Goal: Transaction & Acquisition: Purchase product/service

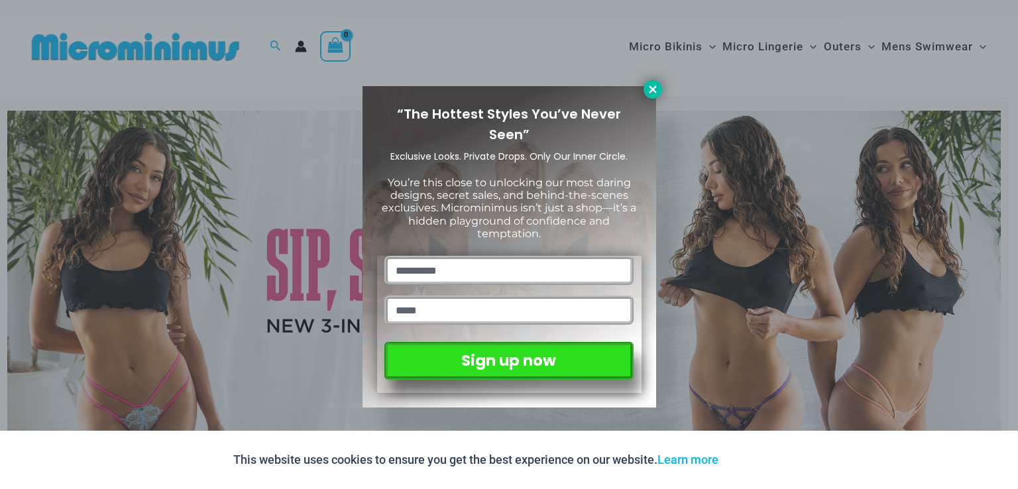
click at [654, 95] on button at bounding box center [652, 89] width 19 height 19
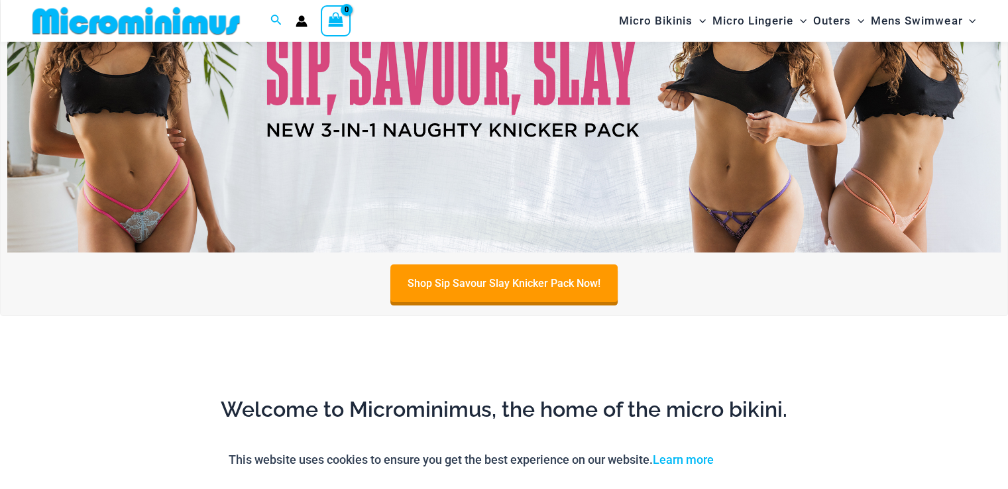
scroll to position [188, 0]
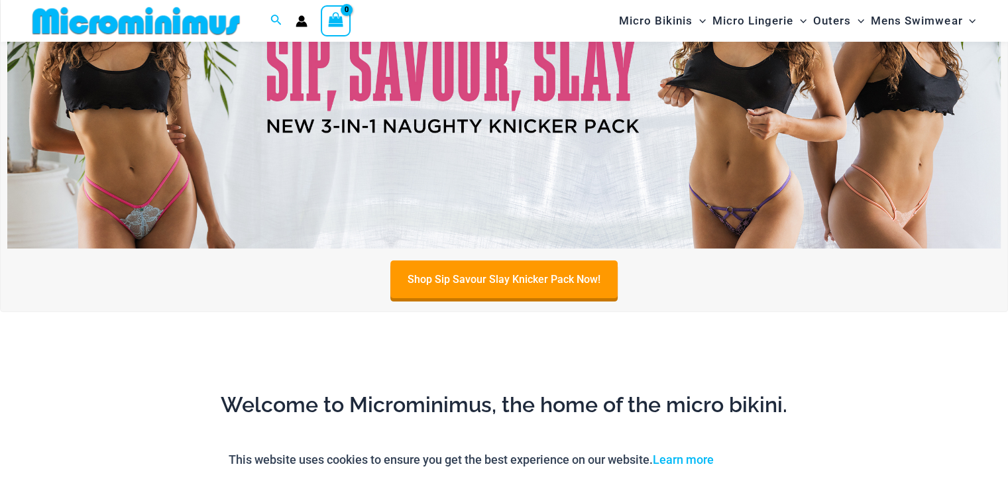
click at [282, 170] on img at bounding box center [503, 79] width 993 height 337
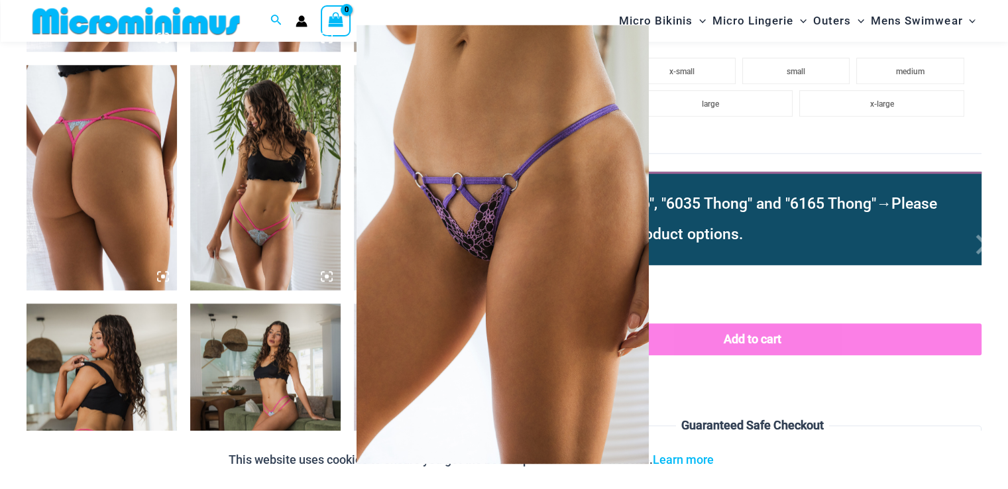
scroll to position [1379, 0]
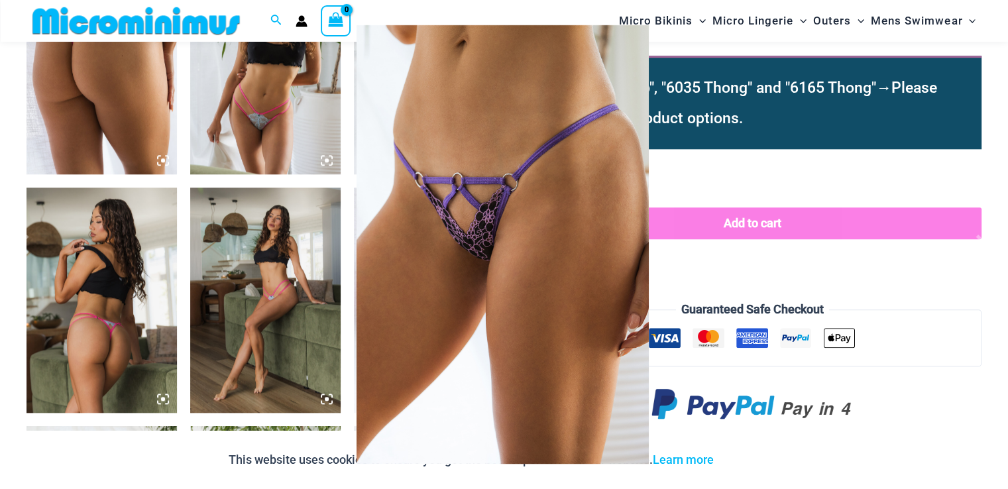
click at [709, 172] on div at bounding box center [504, 244] width 1008 height 489
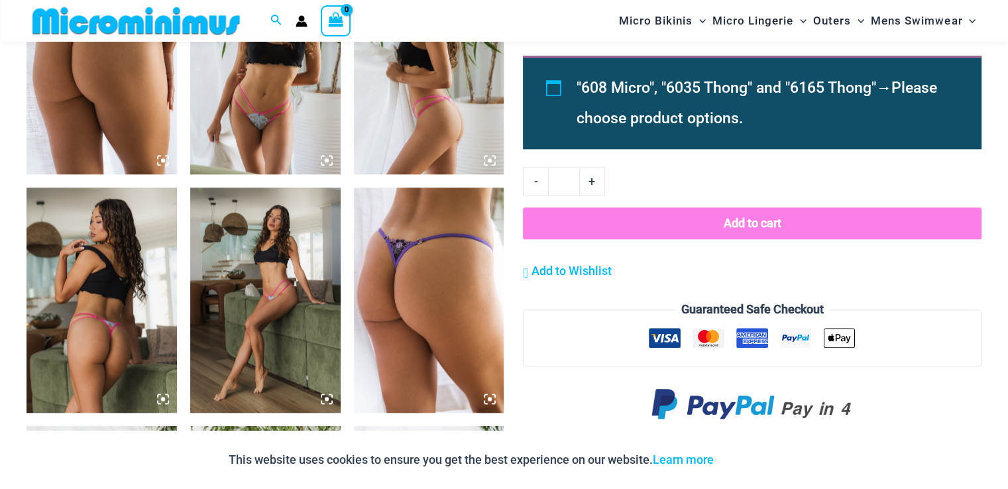
click at [461, 297] on img at bounding box center [429, 300] width 150 height 225
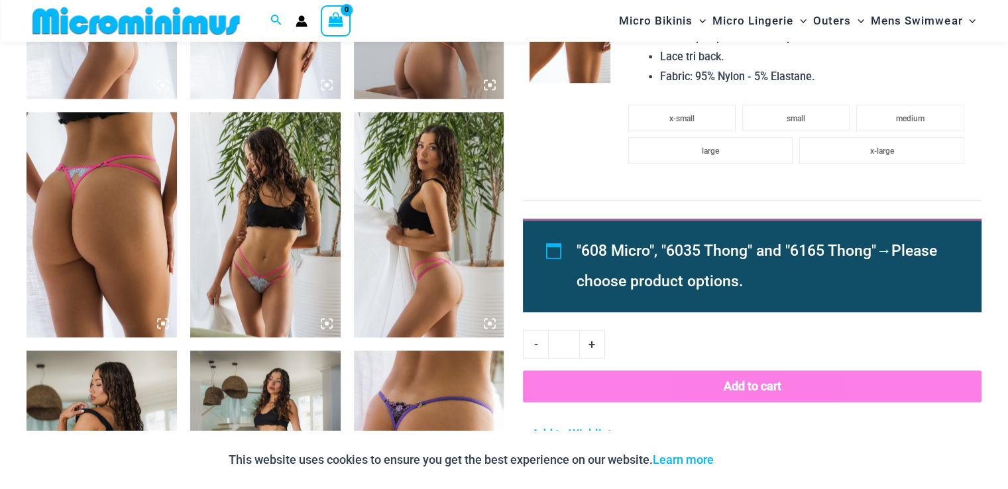
scroll to position [1114, 0]
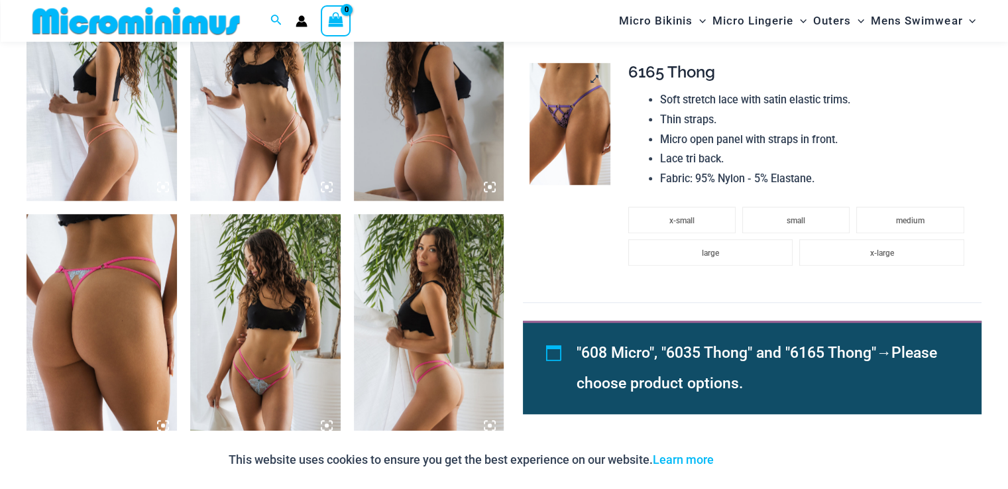
click at [567, 154] on img at bounding box center [569, 123] width 81 height 121
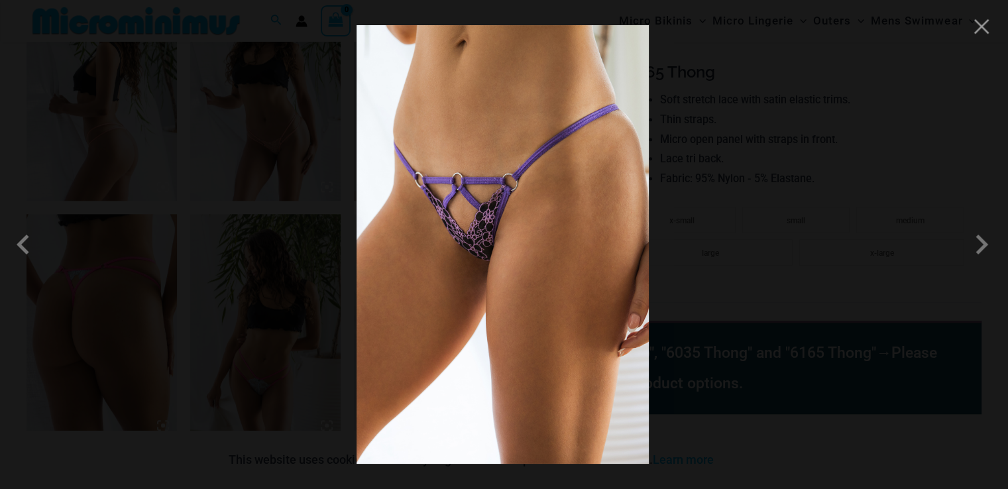
click at [875, 120] on div at bounding box center [504, 244] width 1008 height 489
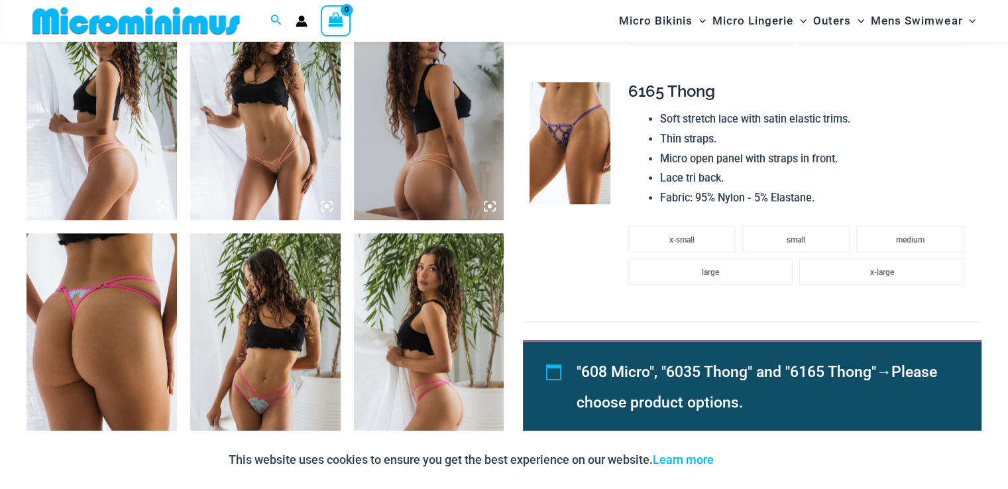
scroll to position [1048, 0]
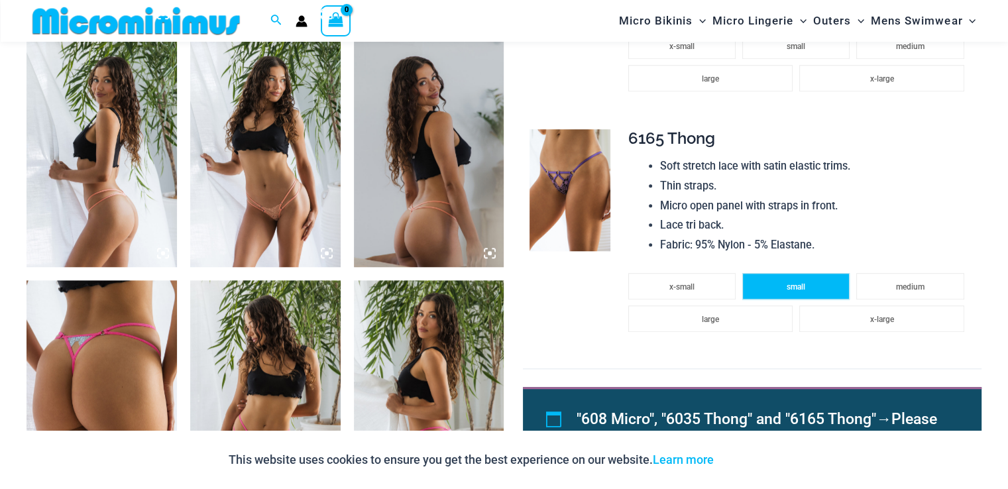
drag, startPoint x: 796, startPoint y: 284, endPoint x: 774, endPoint y: 280, distance: 22.1
click at [796, 284] on span "small" at bounding box center [796, 286] width 19 height 9
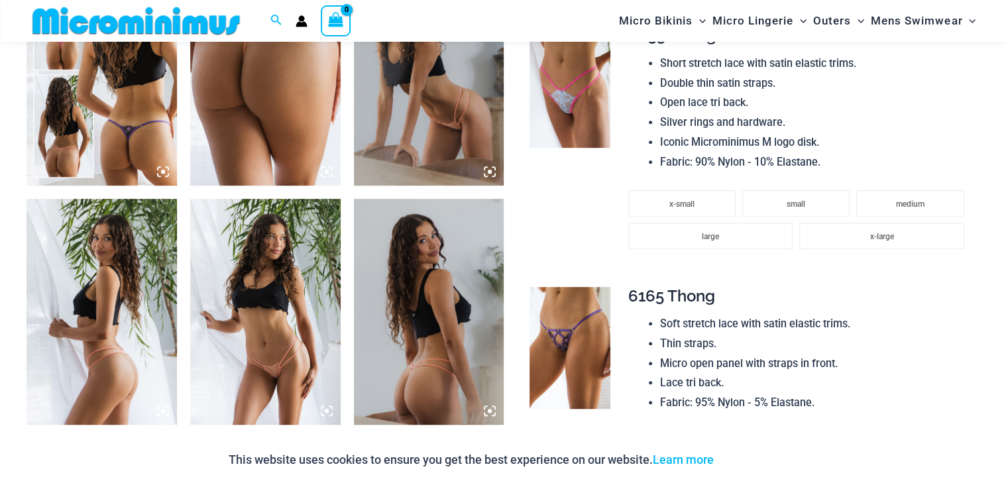
scroll to position [783, 0]
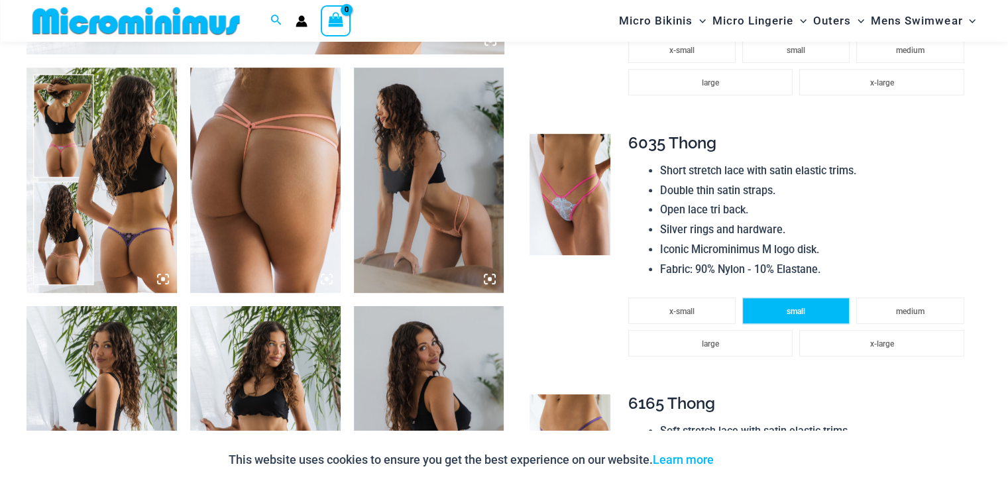
click at [787, 298] on li "small" at bounding box center [795, 311] width 107 height 27
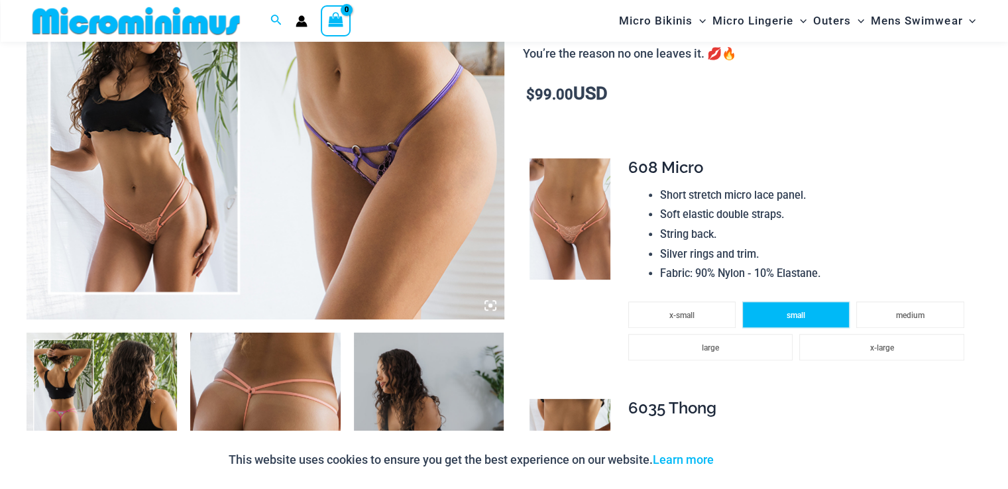
click at [803, 302] on li "small" at bounding box center [795, 315] width 107 height 27
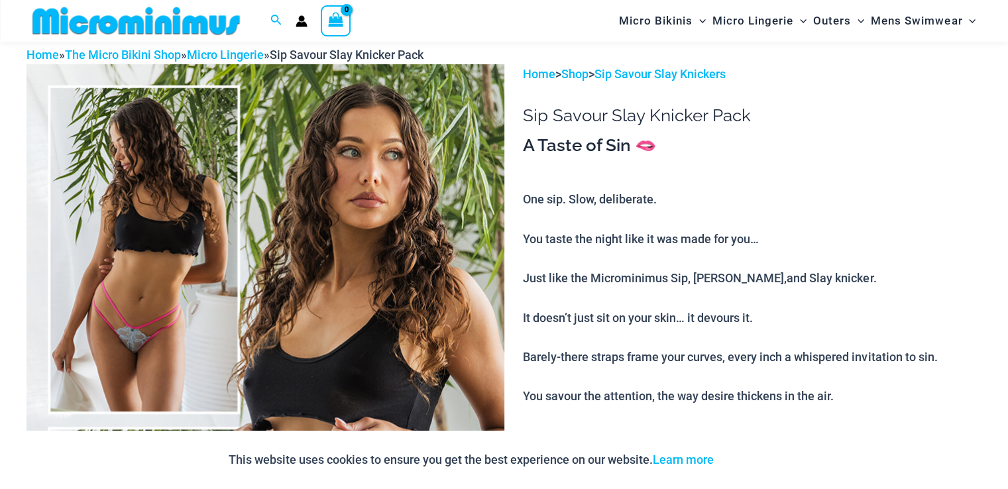
scroll to position [54, 0]
